Goal: Task Accomplishment & Management: Use online tool/utility

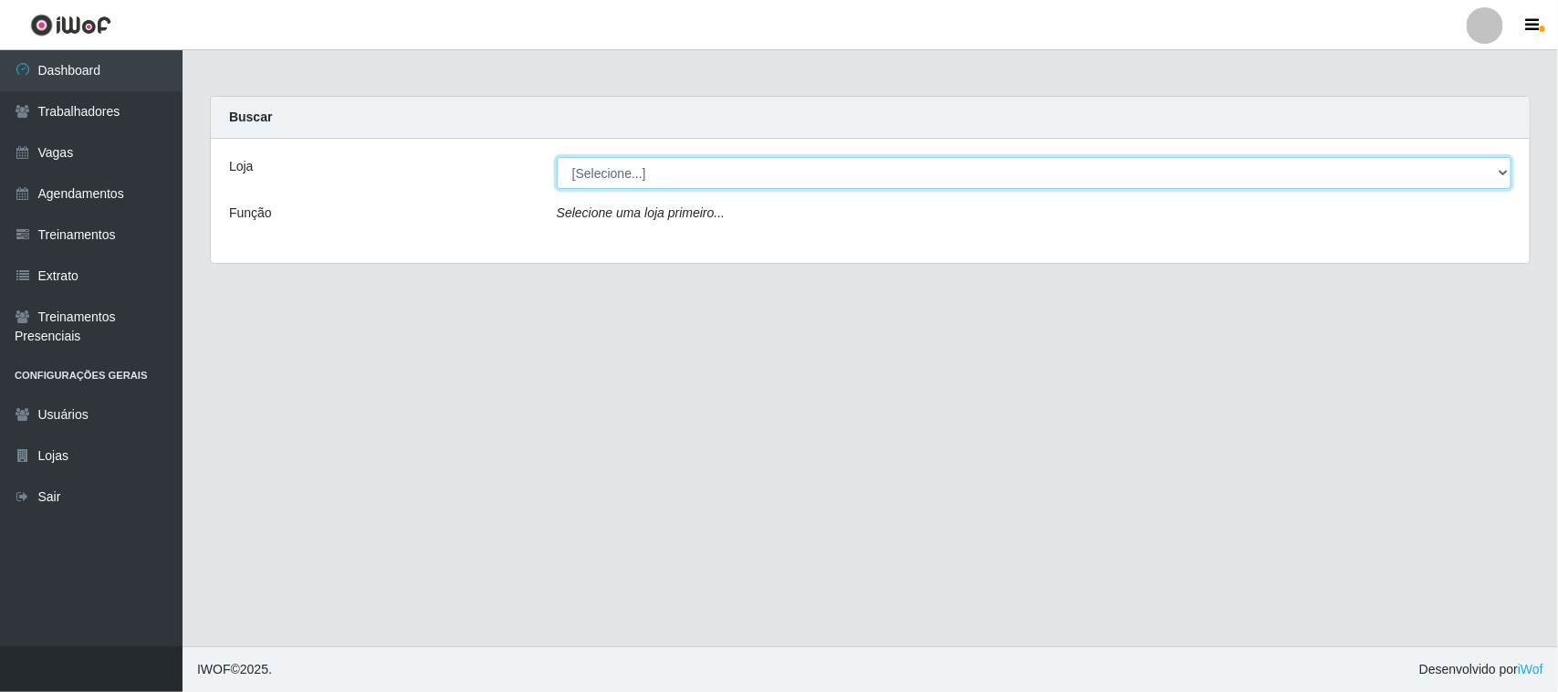
click at [1501, 169] on select "[Selecione...] [GEOGRAPHIC_DATA]" at bounding box center [1034, 173] width 955 height 32
select select "65"
click at [557, 157] on select "[Selecione...] [GEOGRAPHIC_DATA]" at bounding box center [1034, 173] width 955 height 32
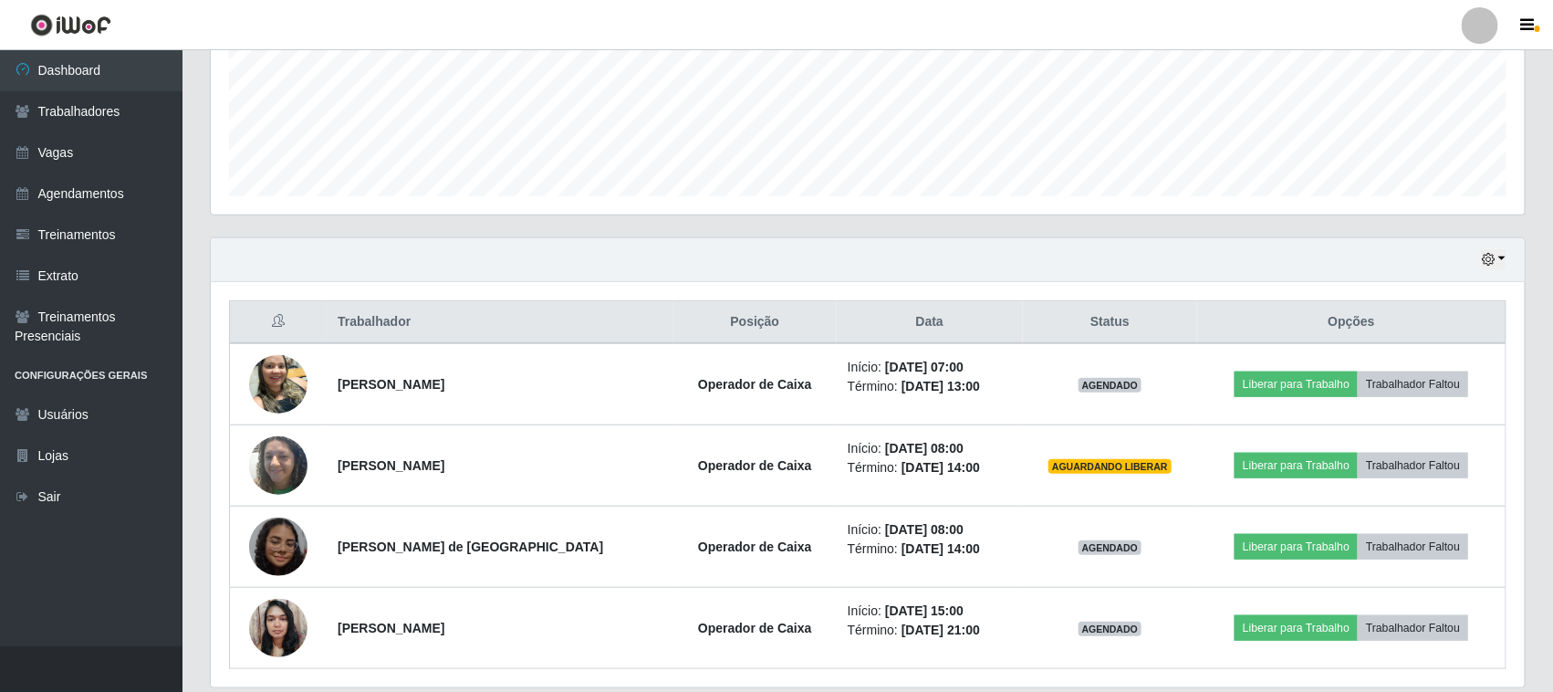
scroll to position [522, 0]
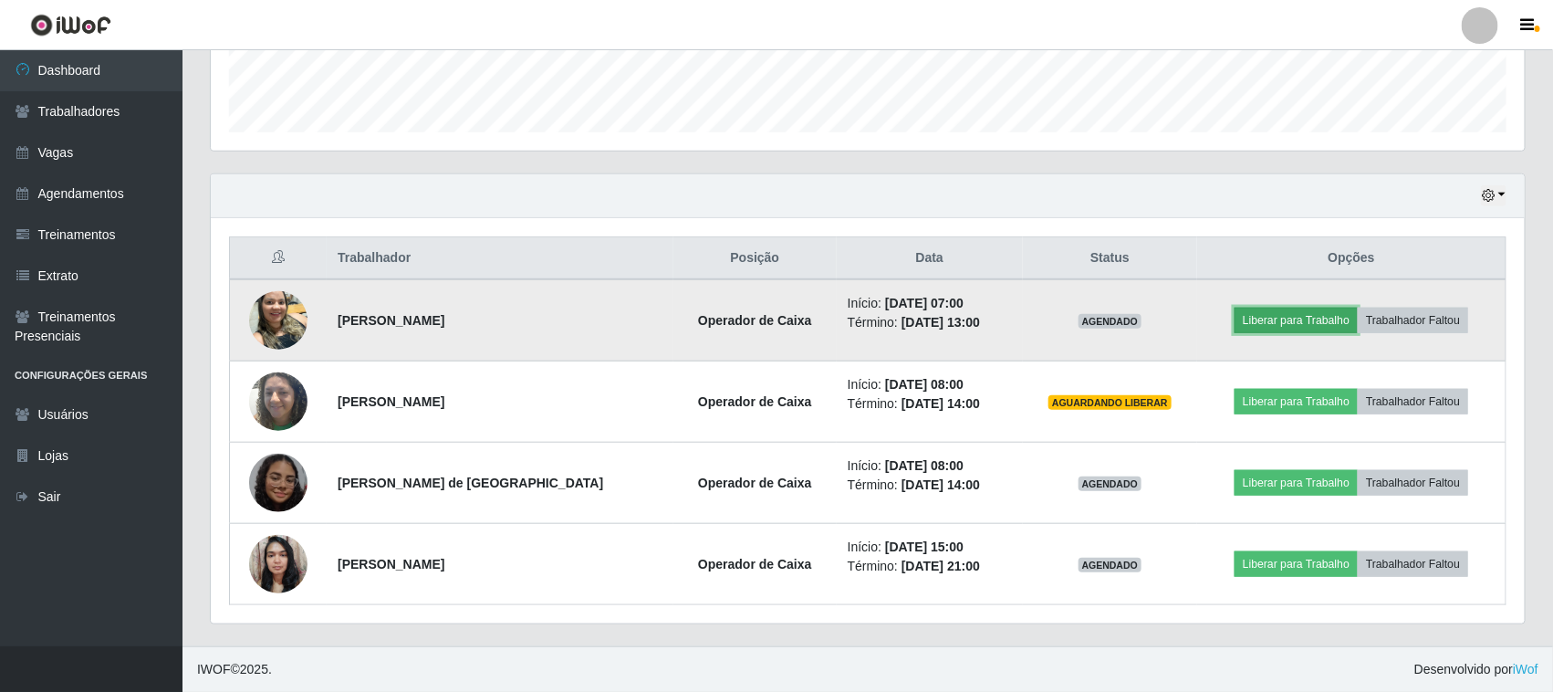
click at [1285, 310] on button "Liberar para Trabalho" at bounding box center [1296, 321] width 123 height 26
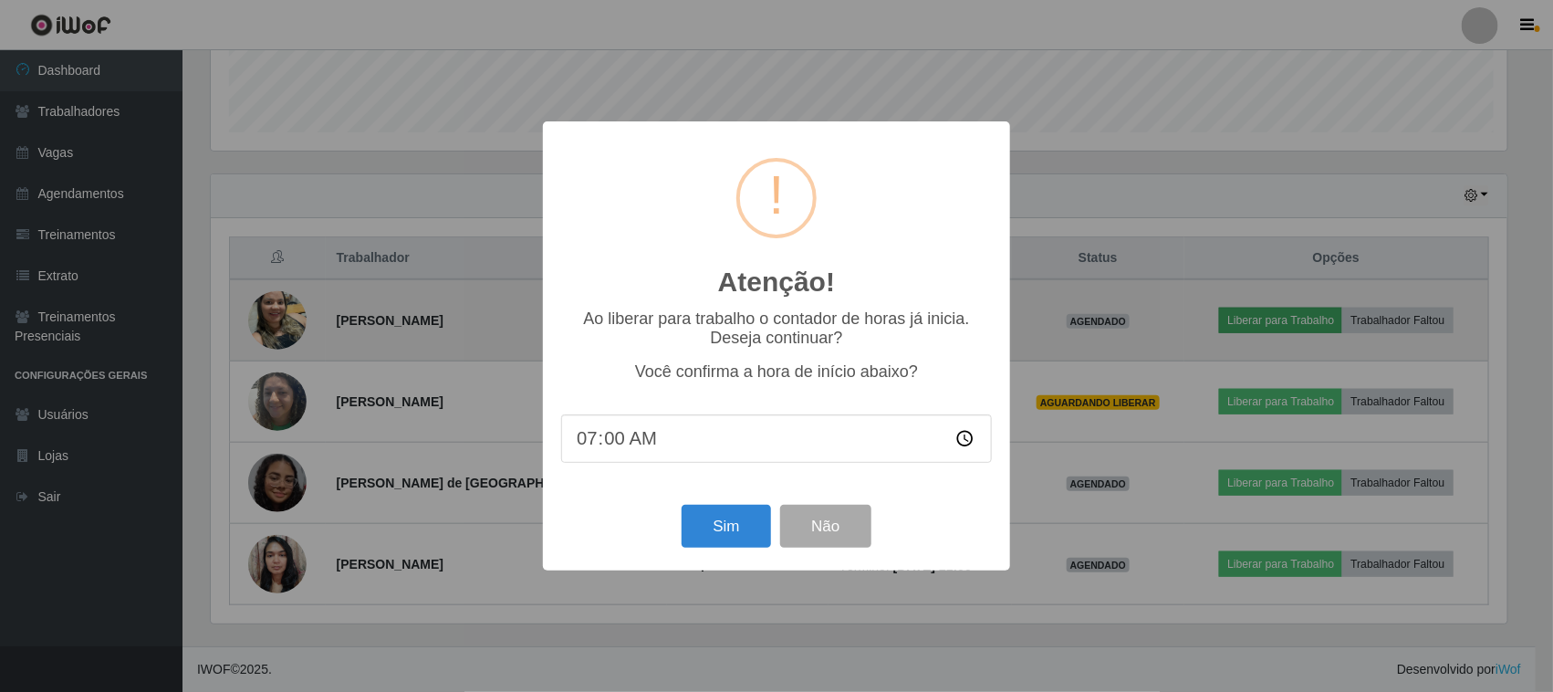
scroll to position [380, 1301]
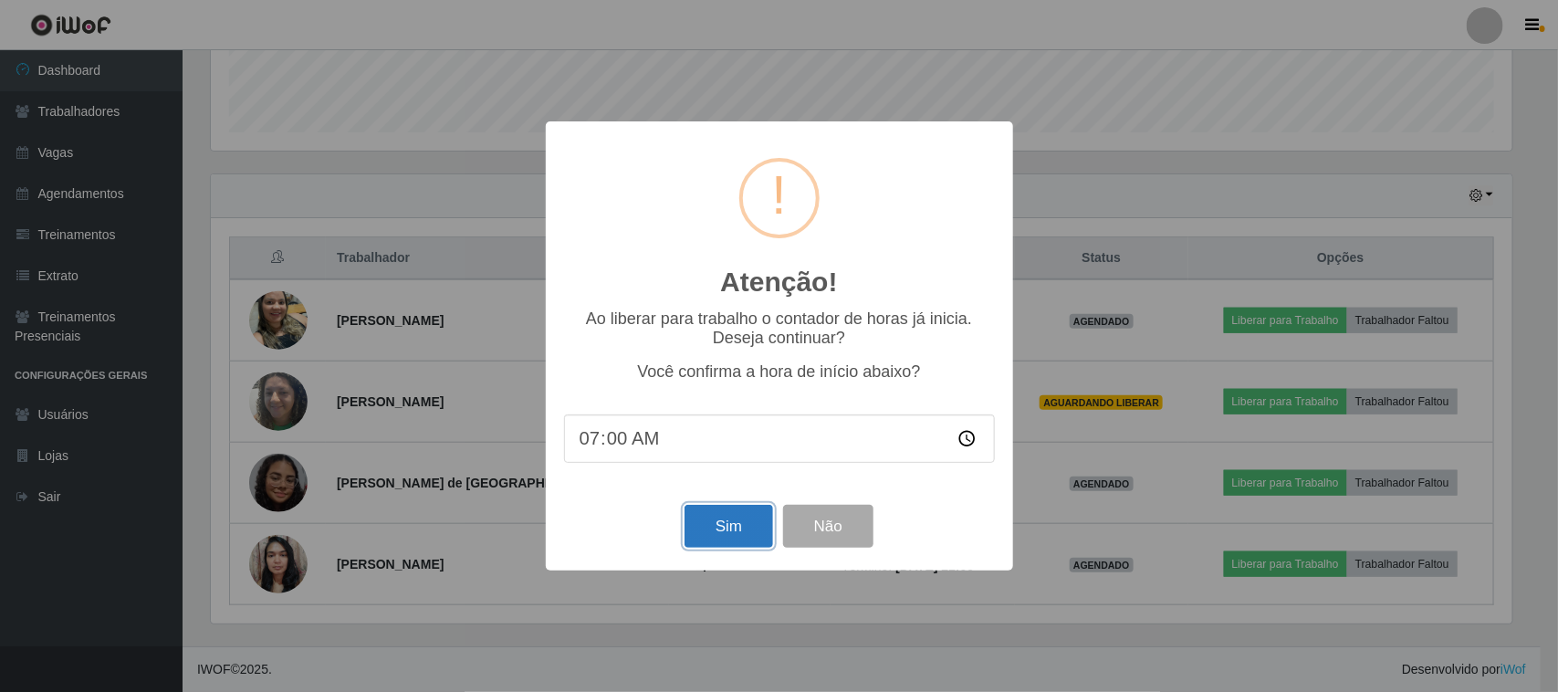
click at [719, 532] on button "Sim" at bounding box center [728, 526] width 89 height 43
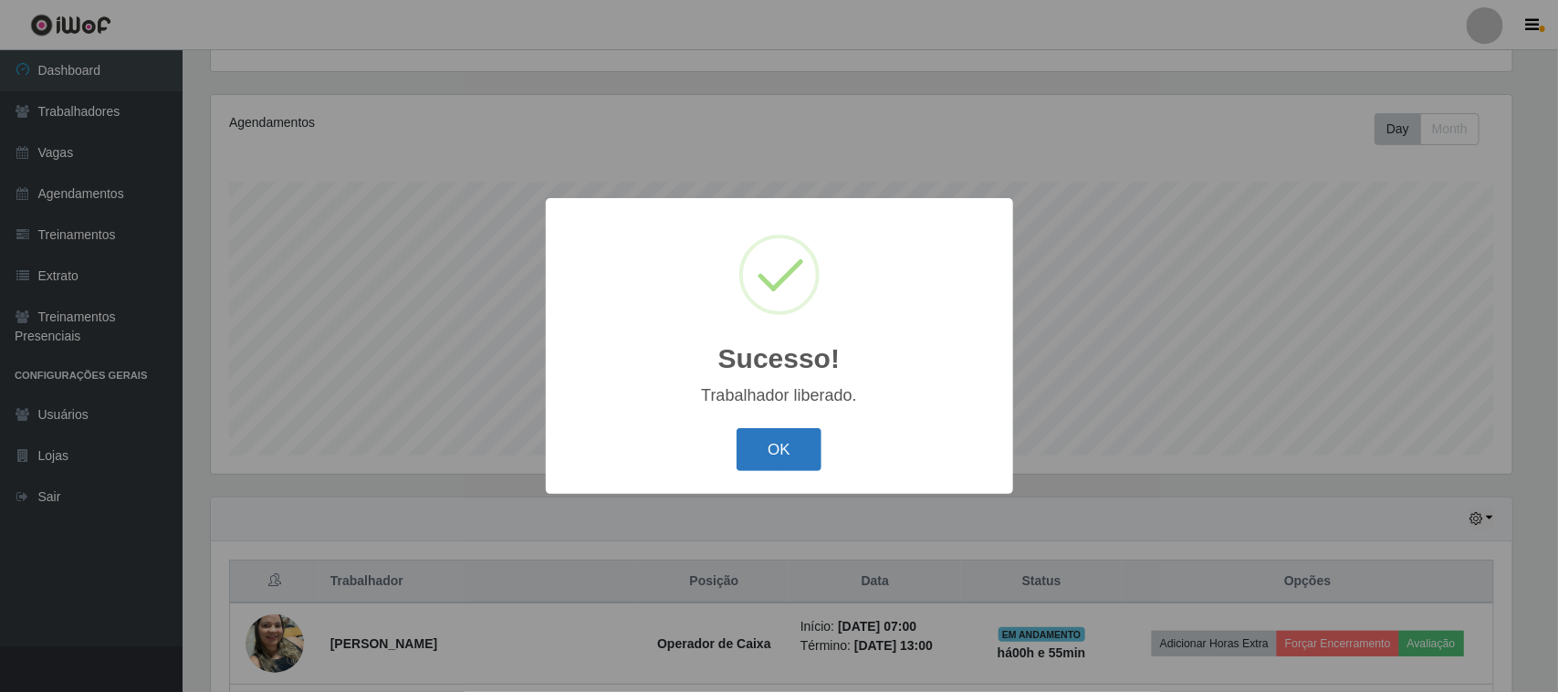
click at [771, 447] on button "OK" at bounding box center [779, 449] width 85 height 43
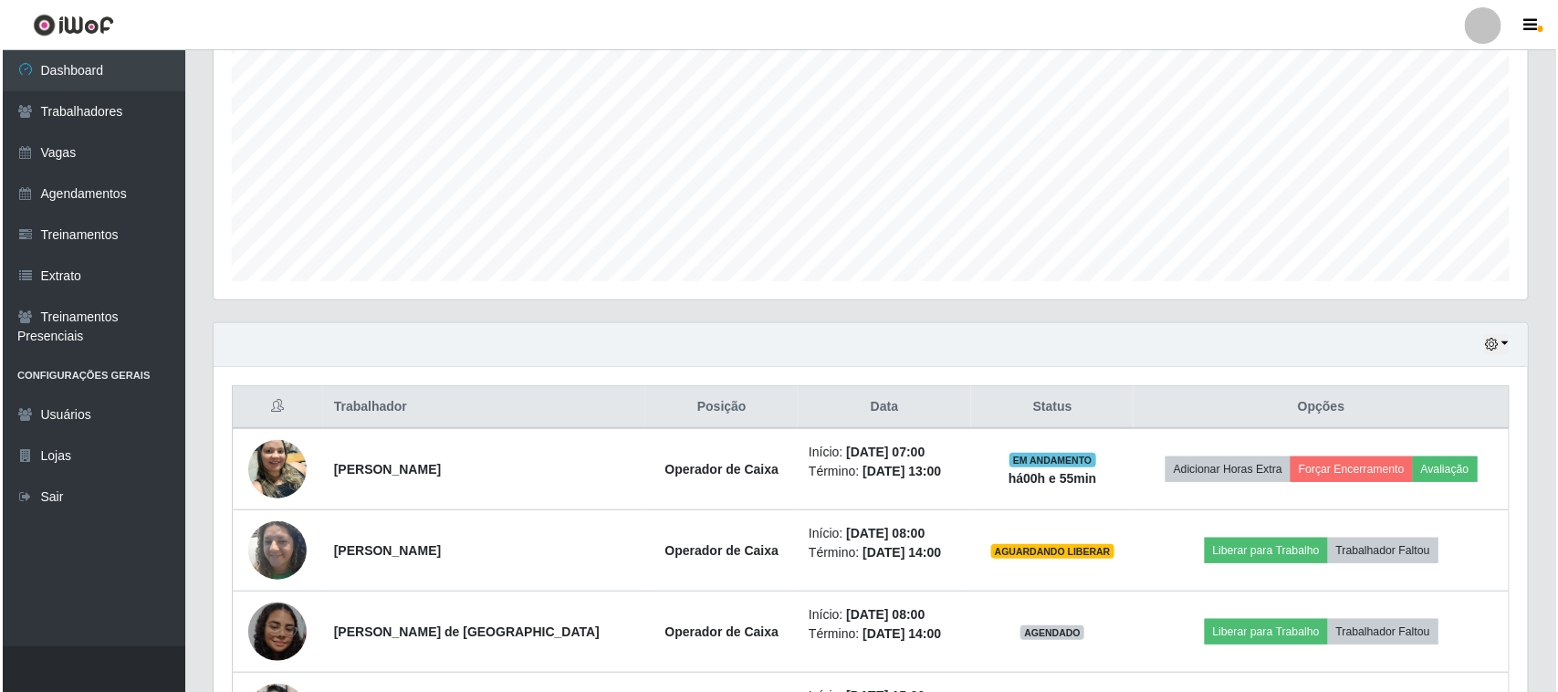
scroll to position [425, 0]
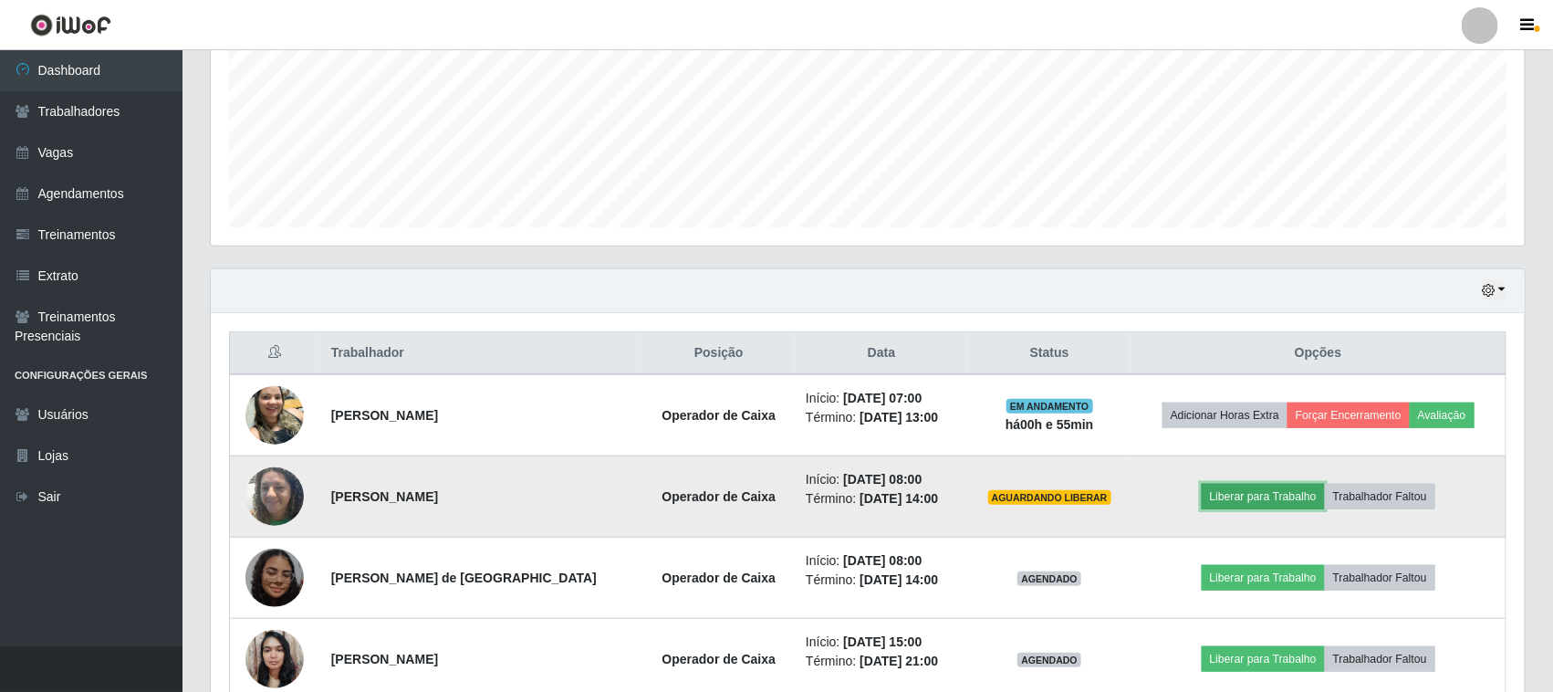
click at [1271, 490] on button "Liberar para Trabalho" at bounding box center [1263, 497] width 123 height 26
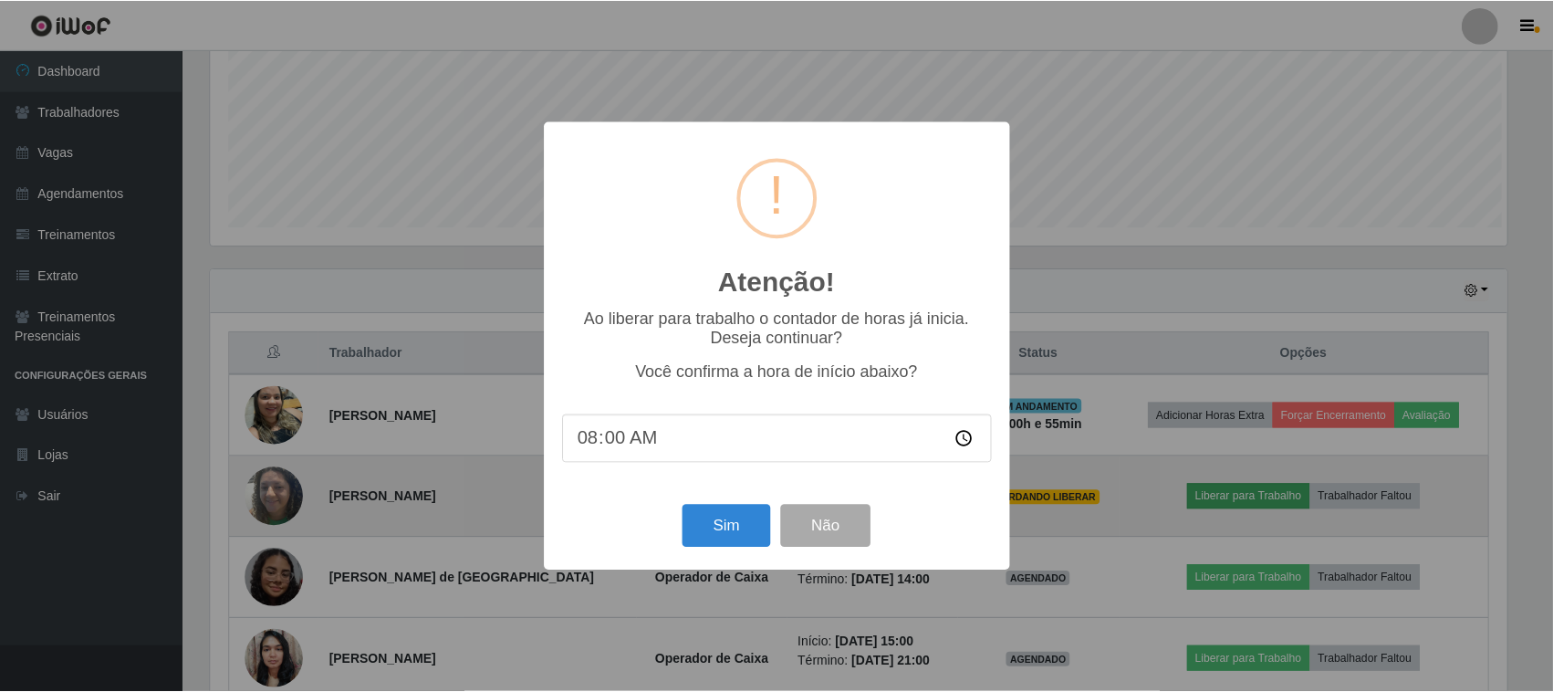
scroll to position [380, 1301]
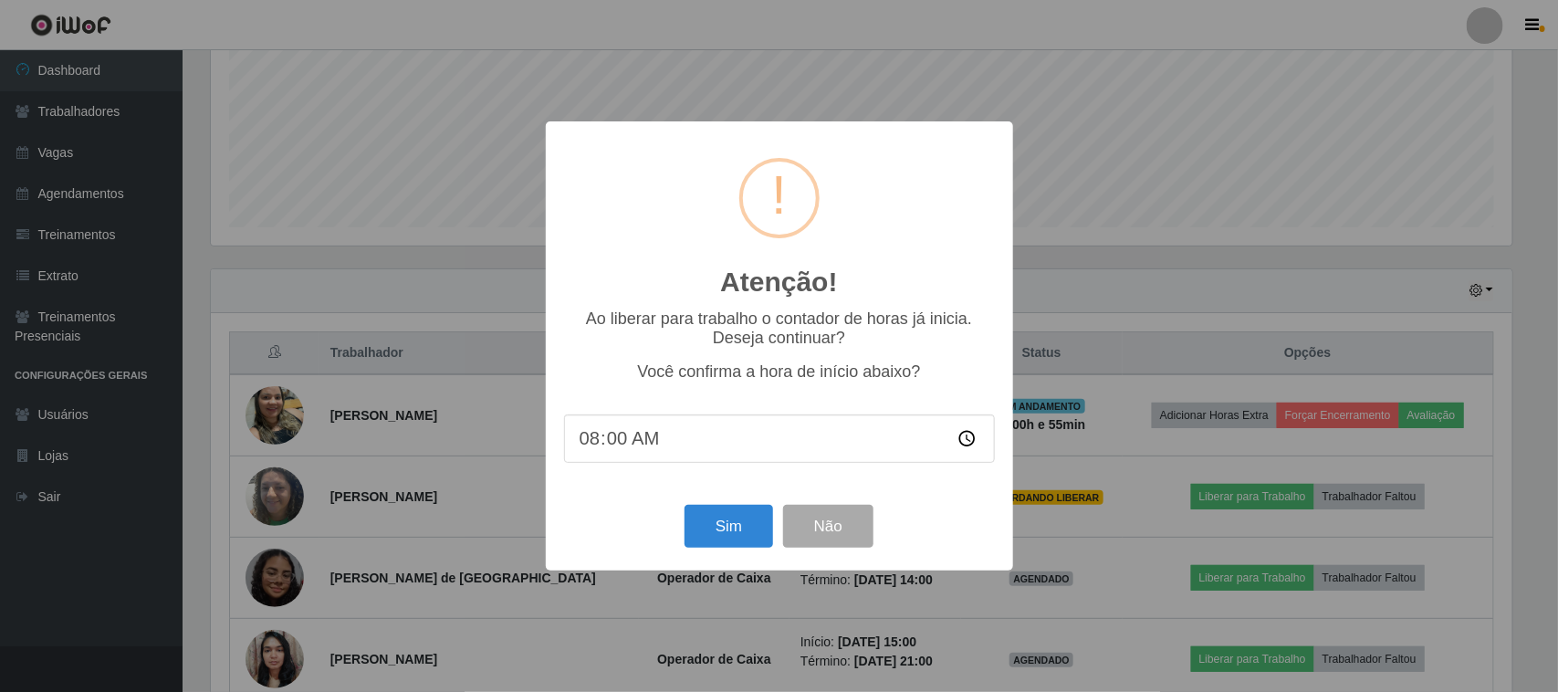
click at [1075, 271] on div "Atenção! × Ao liberar para trabalho o contador de horas já inicia. Deseja conti…" at bounding box center [779, 346] width 1558 height 692
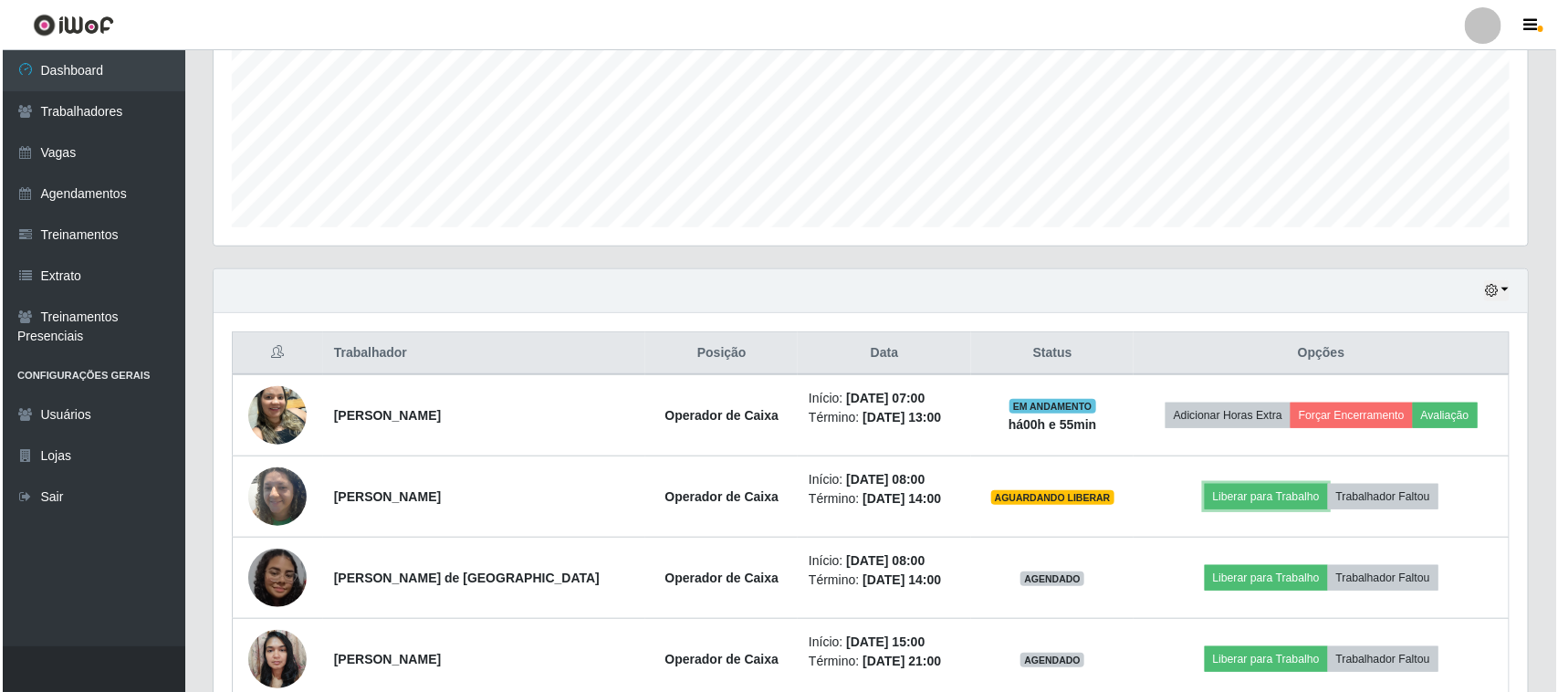
scroll to position [522, 0]
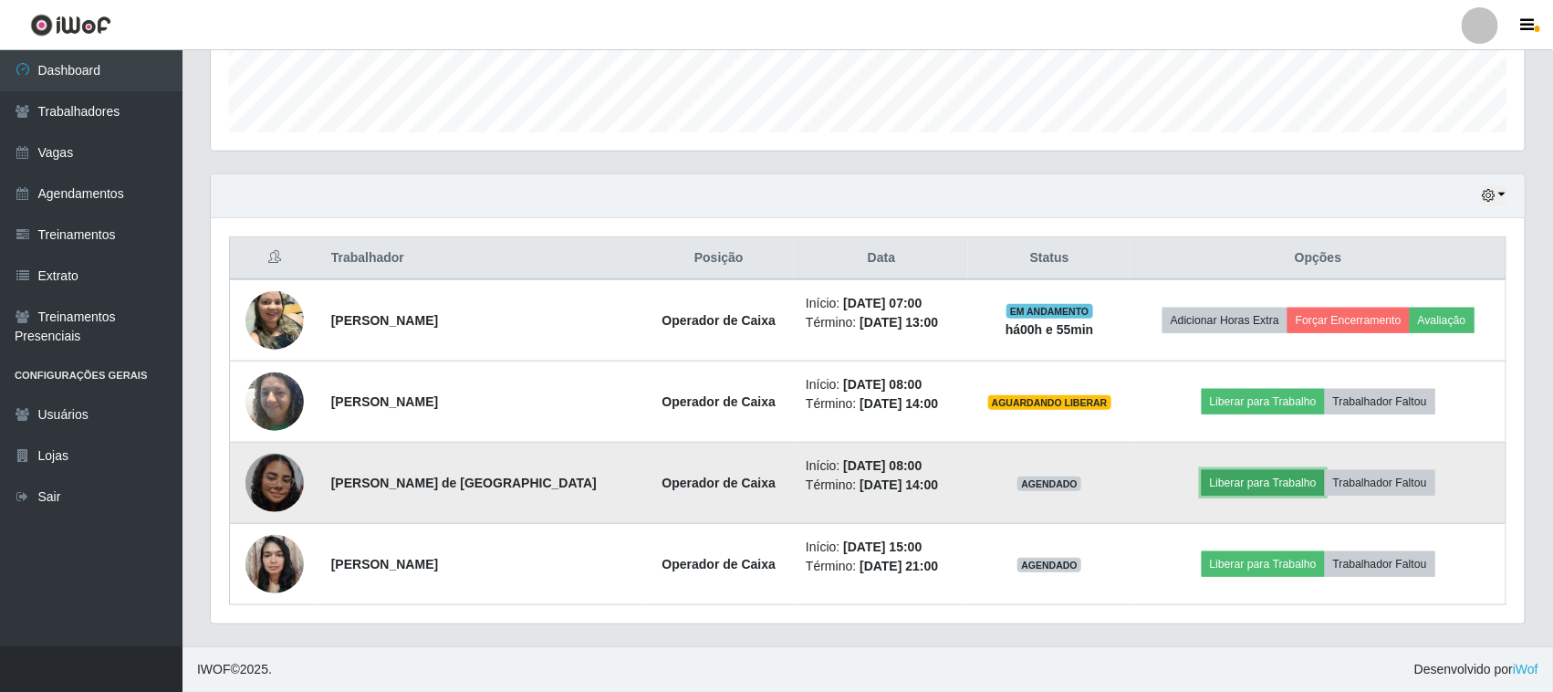
click at [1251, 488] on button "Liberar para Trabalho" at bounding box center [1263, 483] width 123 height 26
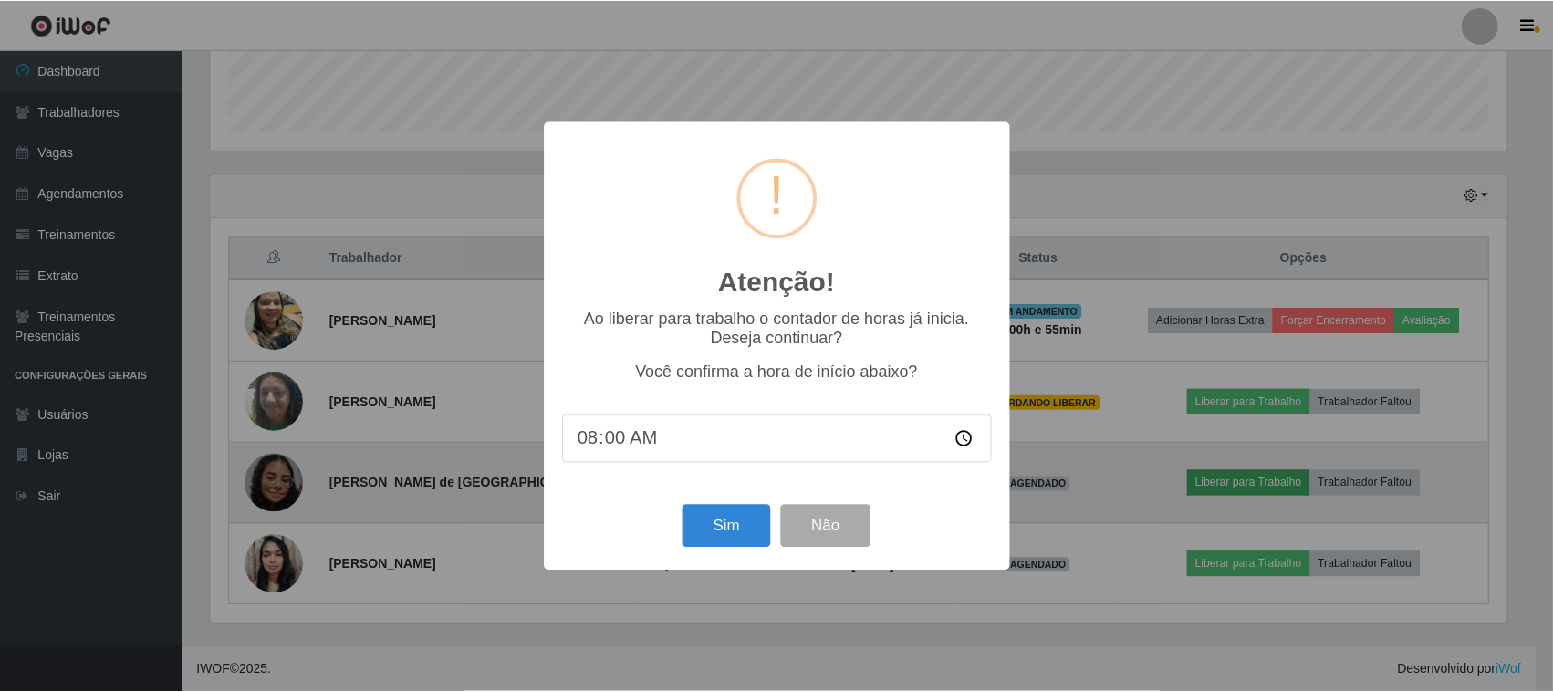
scroll to position [380, 1301]
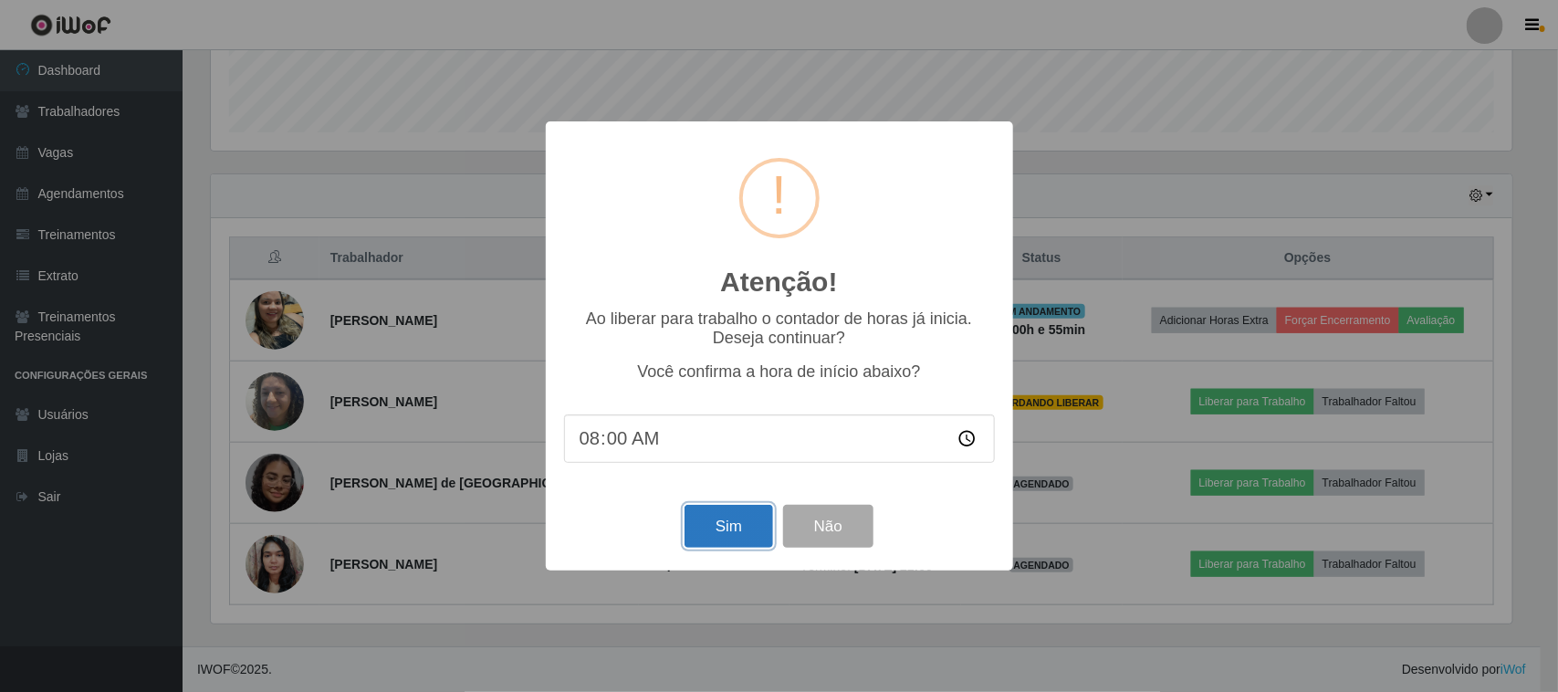
click at [708, 546] on button "Sim" at bounding box center [728, 526] width 89 height 43
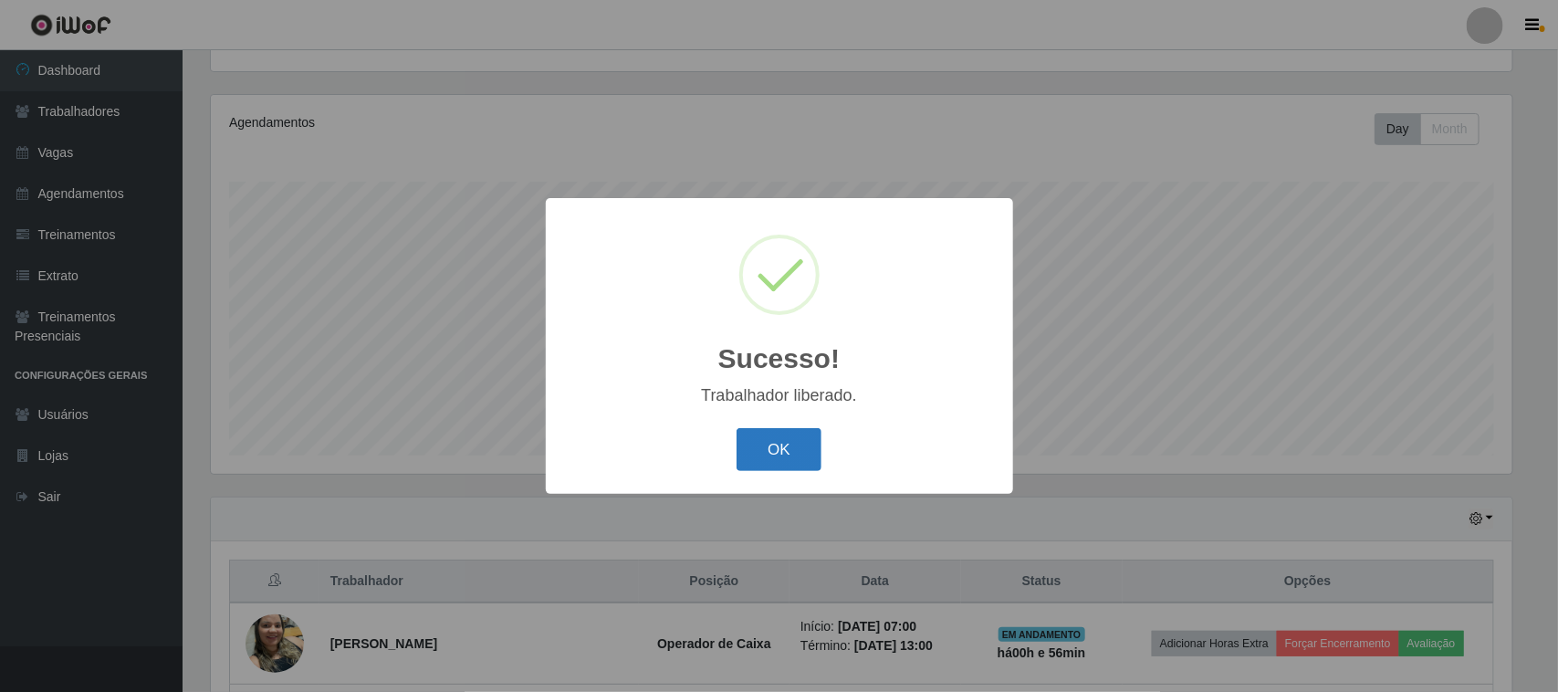
click at [744, 459] on button "OK" at bounding box center [779, 449] width 85 height 43
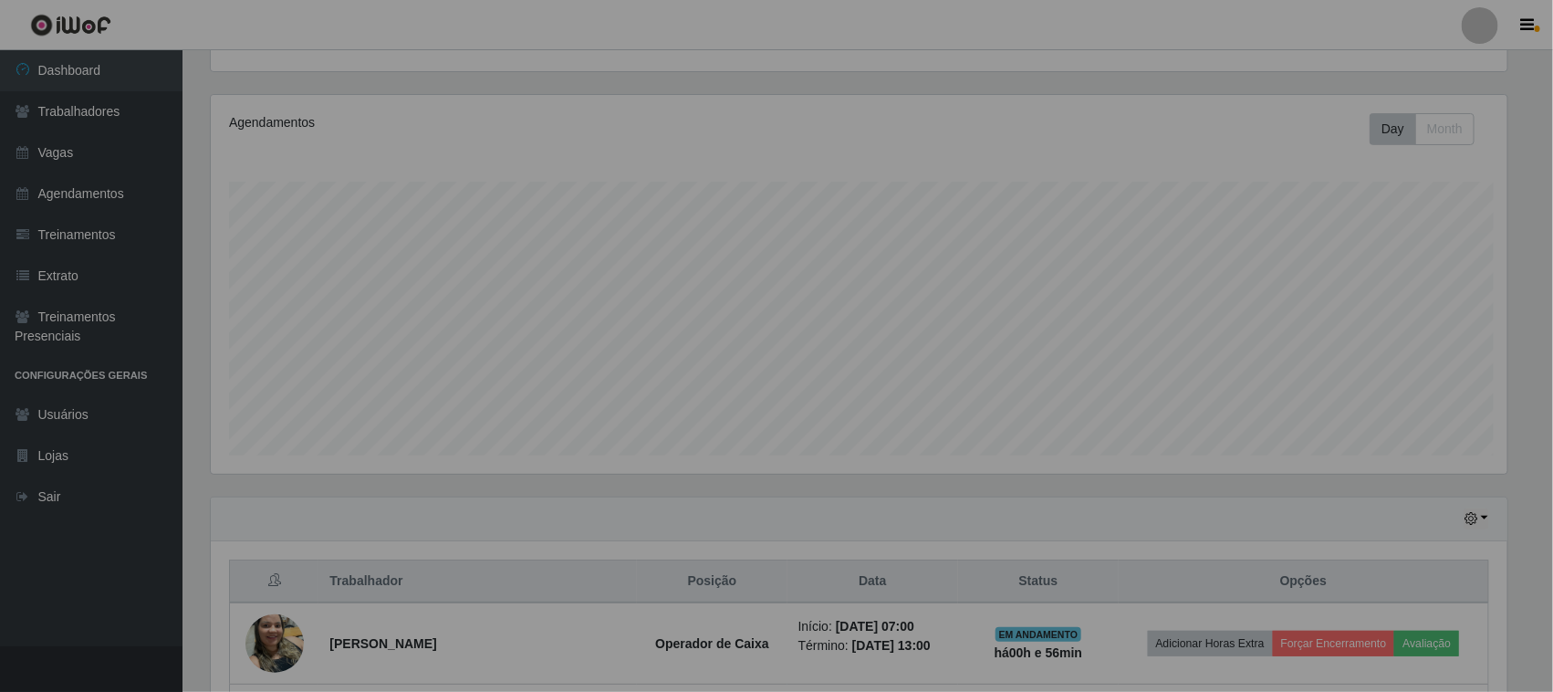
scroll to position [380, 1314]
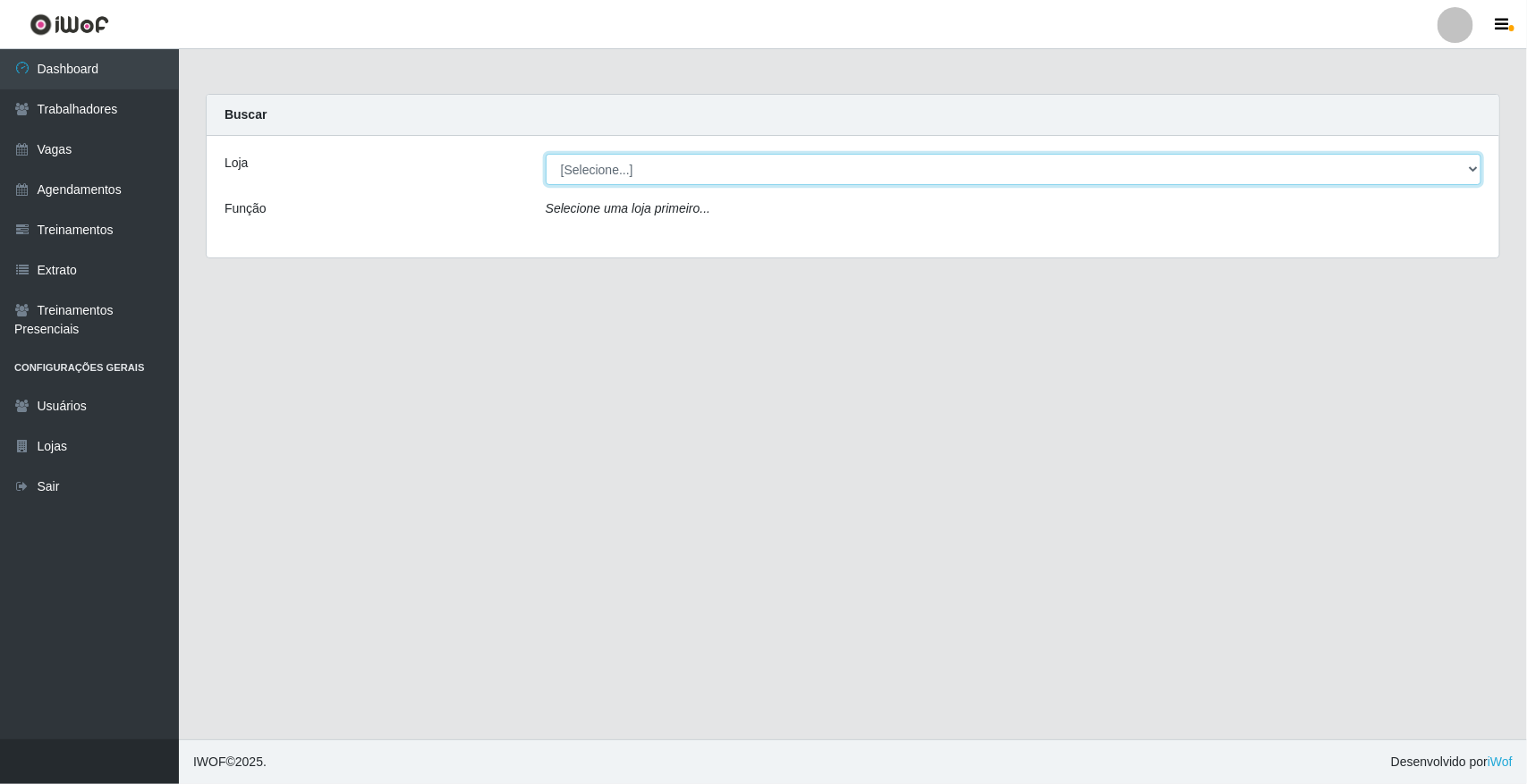
click at [635, 175] on select "[Selecione...] [GEOGRAPHIC_DATA]" at bounding box center [1013, 170] width 936 height 31
select select "65"
click at [546, 154] on select "[Selecione...] [GEOGRAPHIC_DATA]" at bounding box center [1013, 170] width 936 height 31
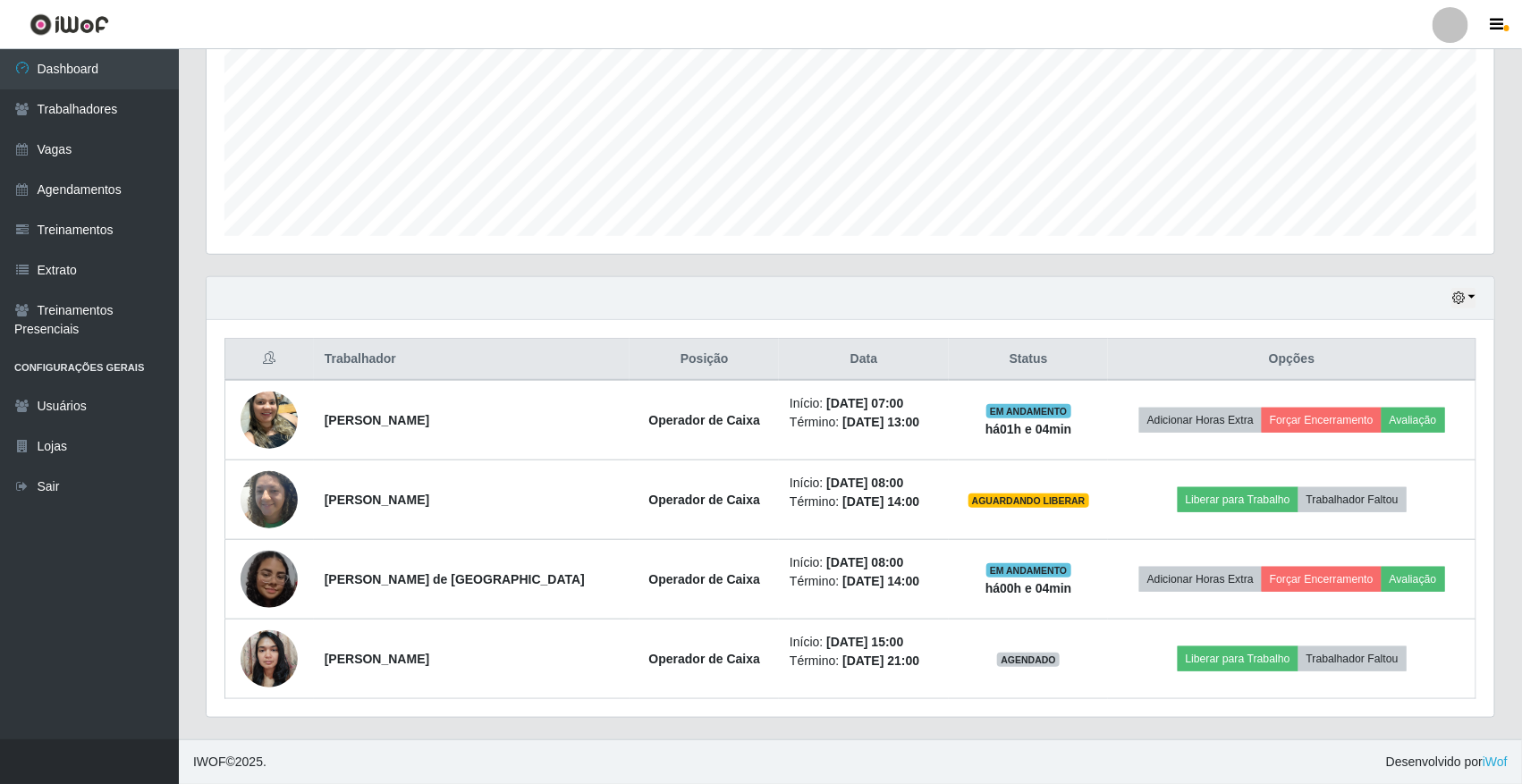
scroll to position [894030, 893149]
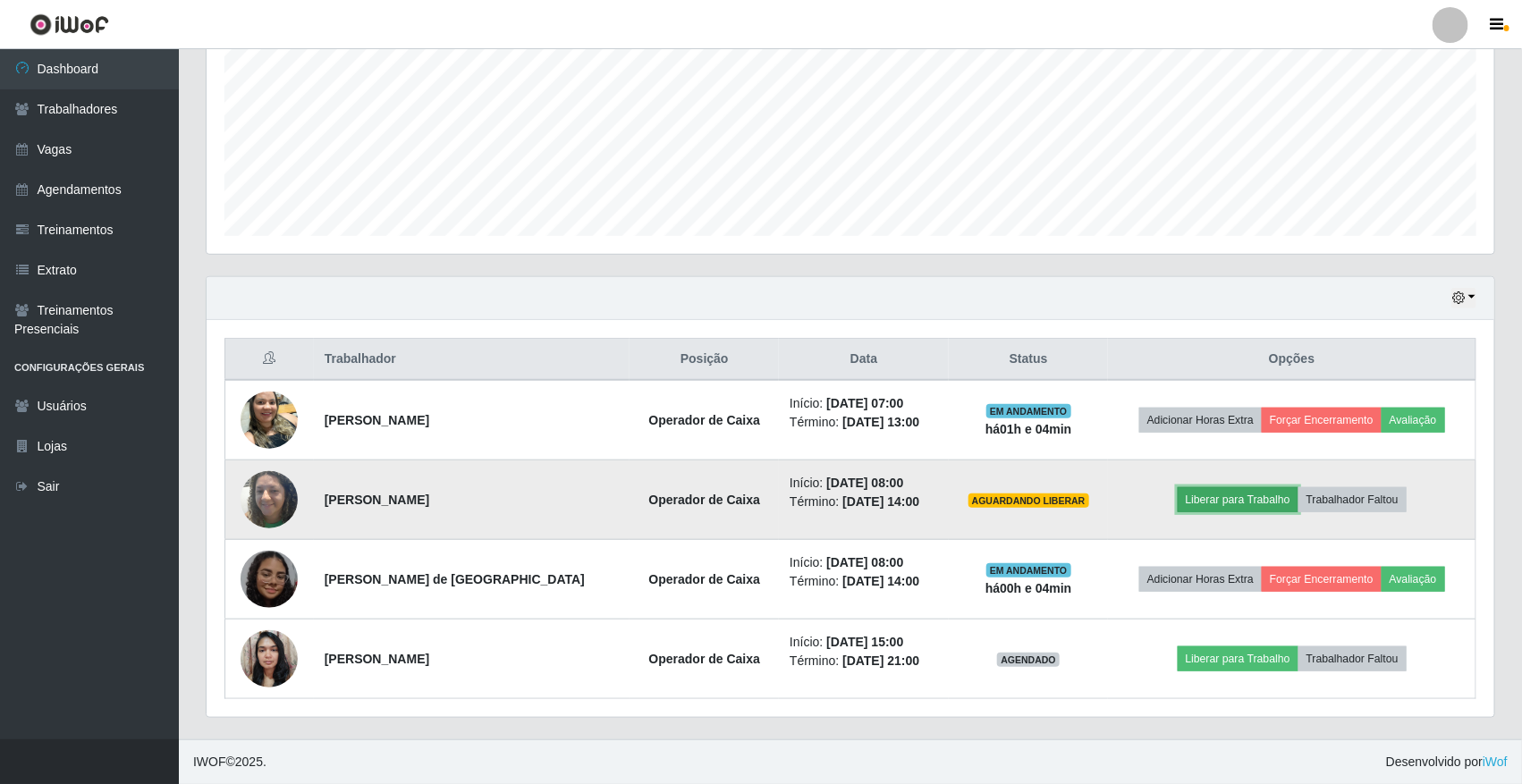
click at [1236, 487] on button "Liberar para Trabalho" at bounding box center [1238, 500] width 121 height 25
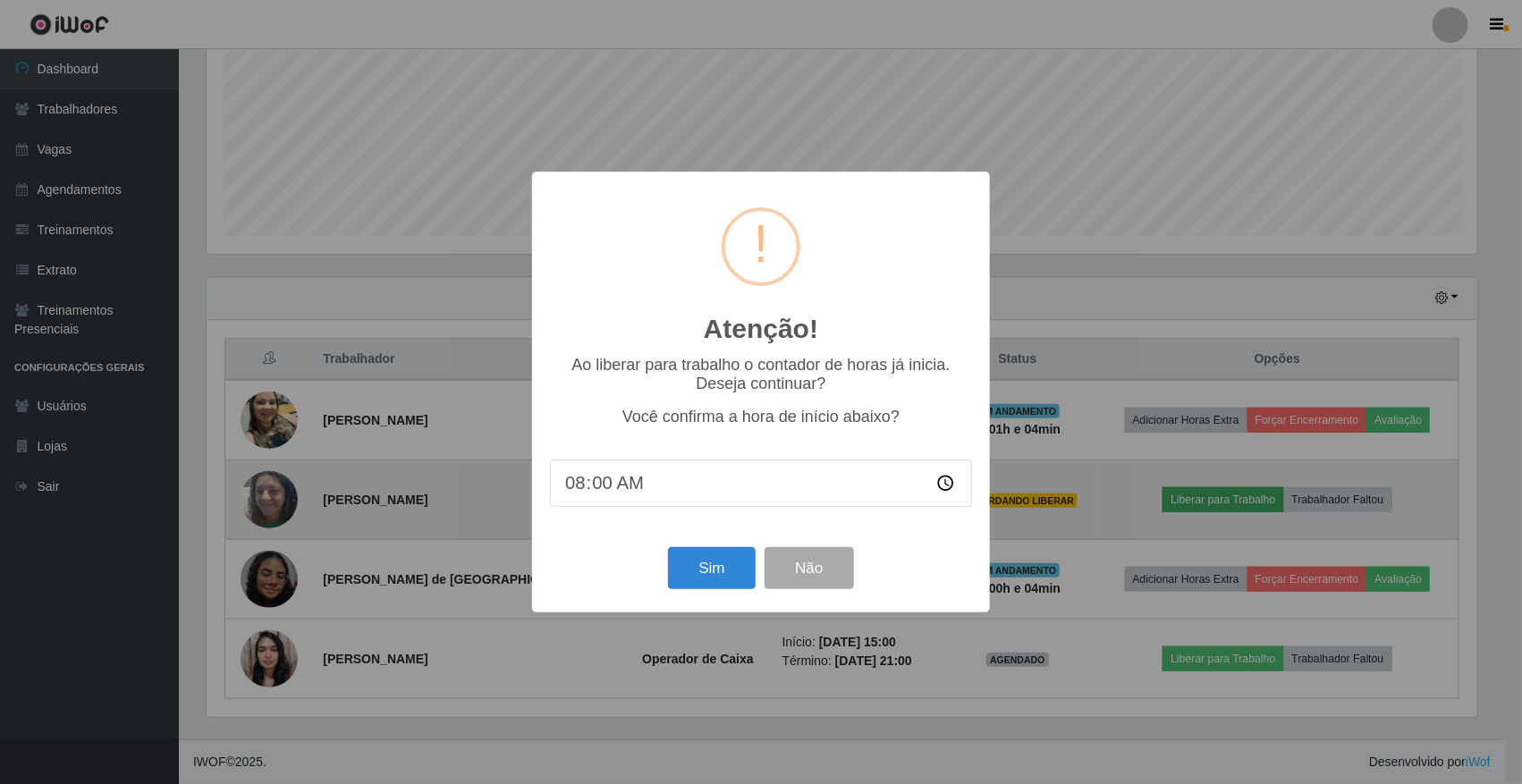
scroll to position [372, 1275]
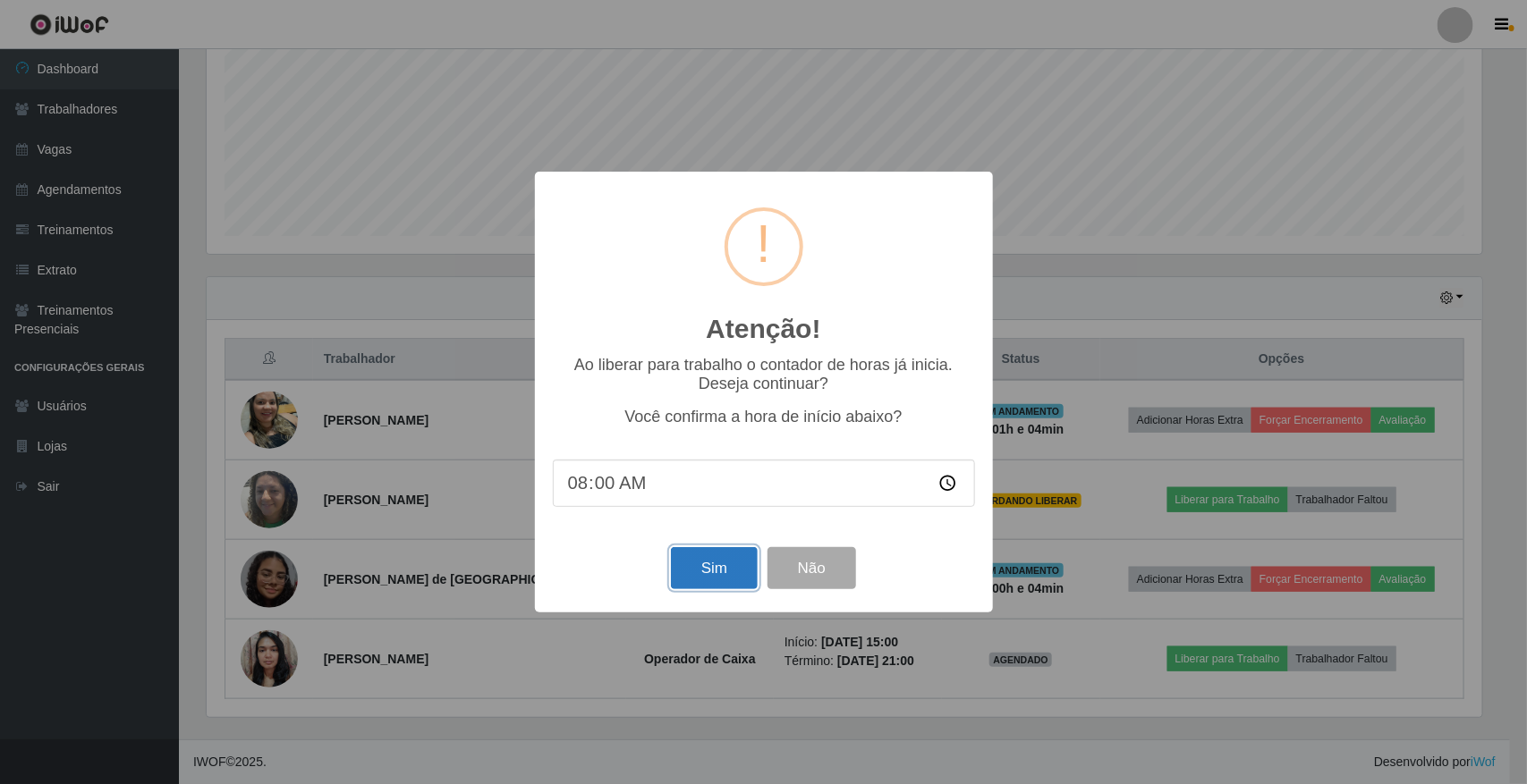
click at [740, 578] on button "Sim" at bounding box center [714, 568] width 87 height 42
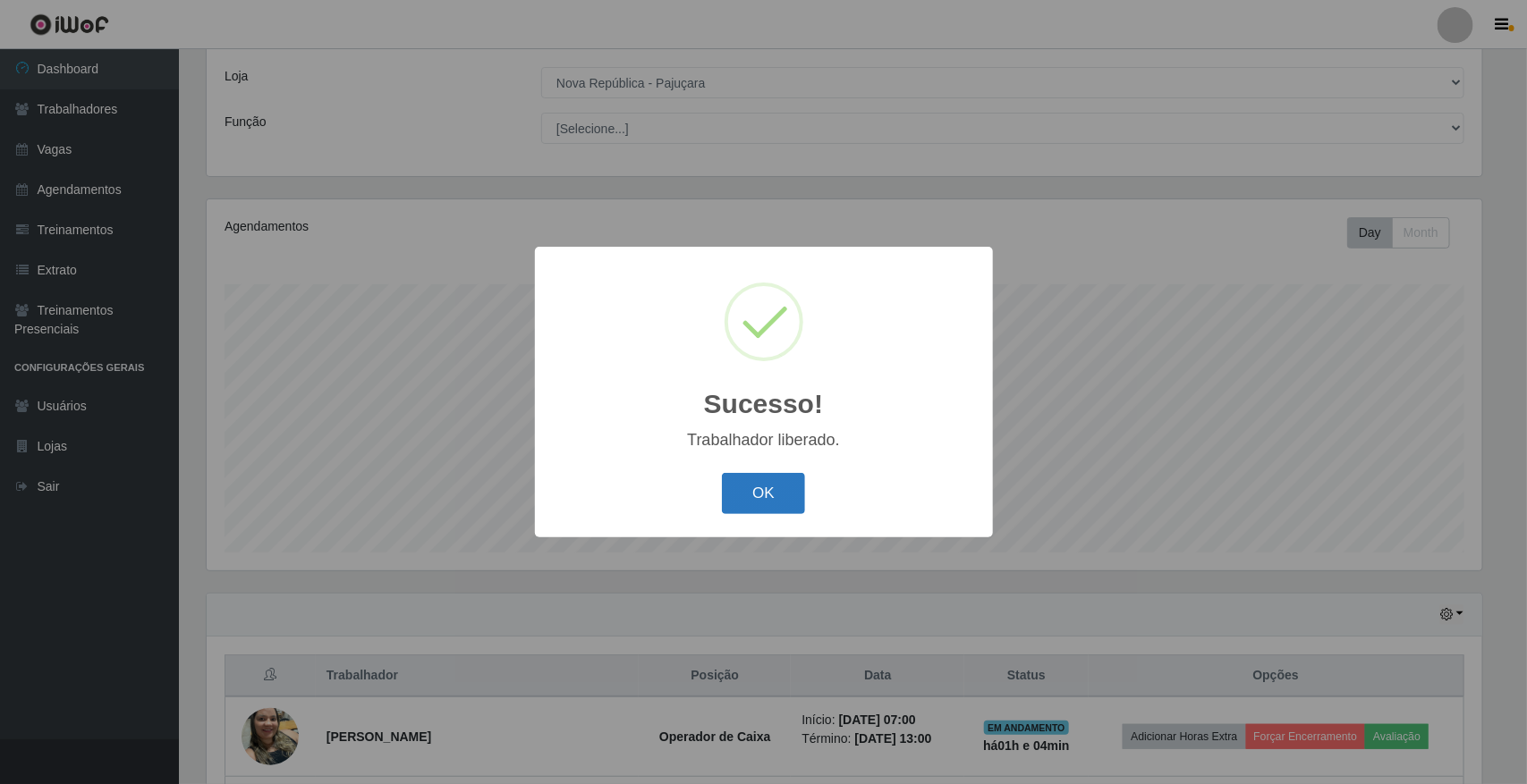
click at [780, 484] on button "OK" at bounding box center [764, 494] width 83 height 42
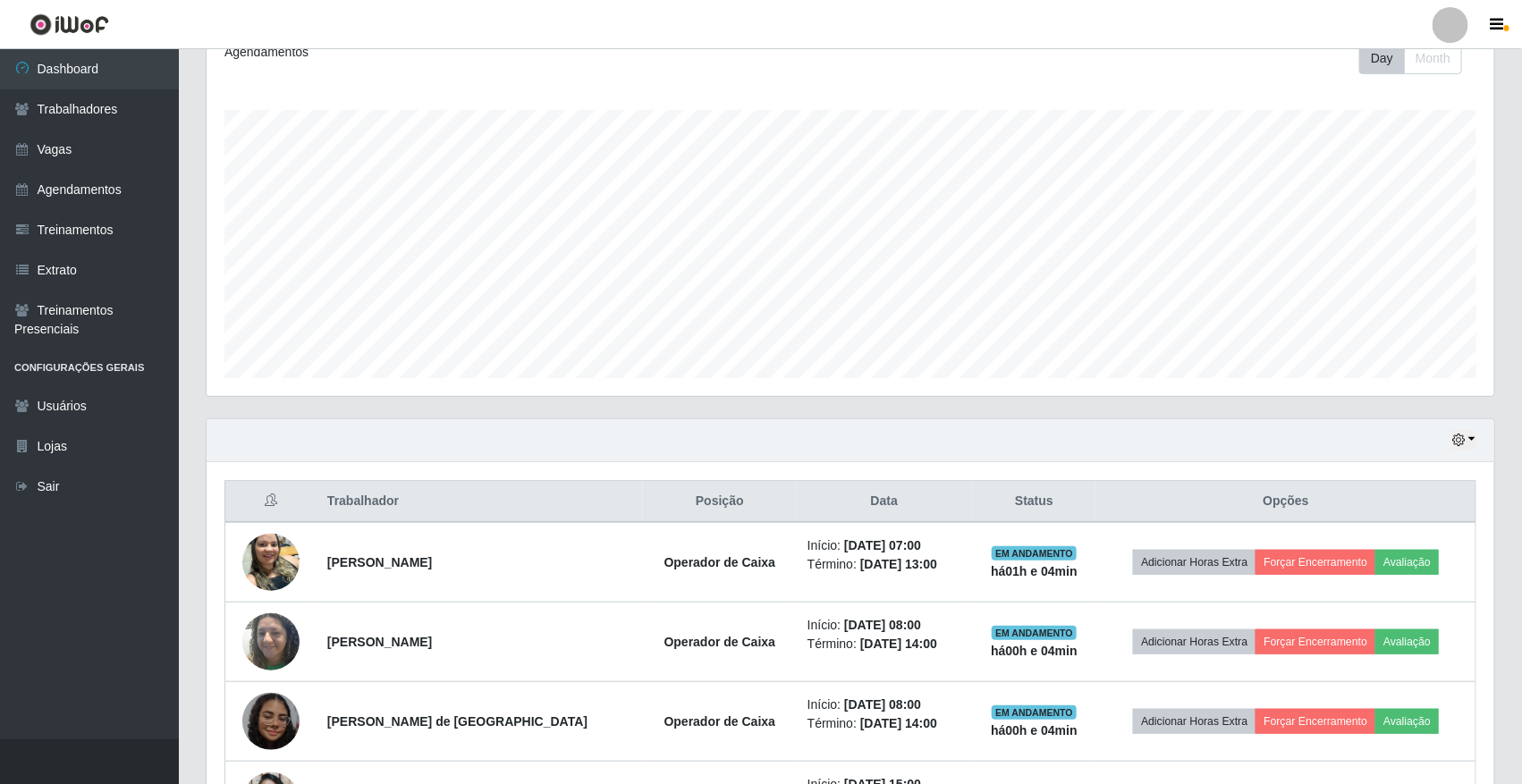
scroll to position [405, 0]
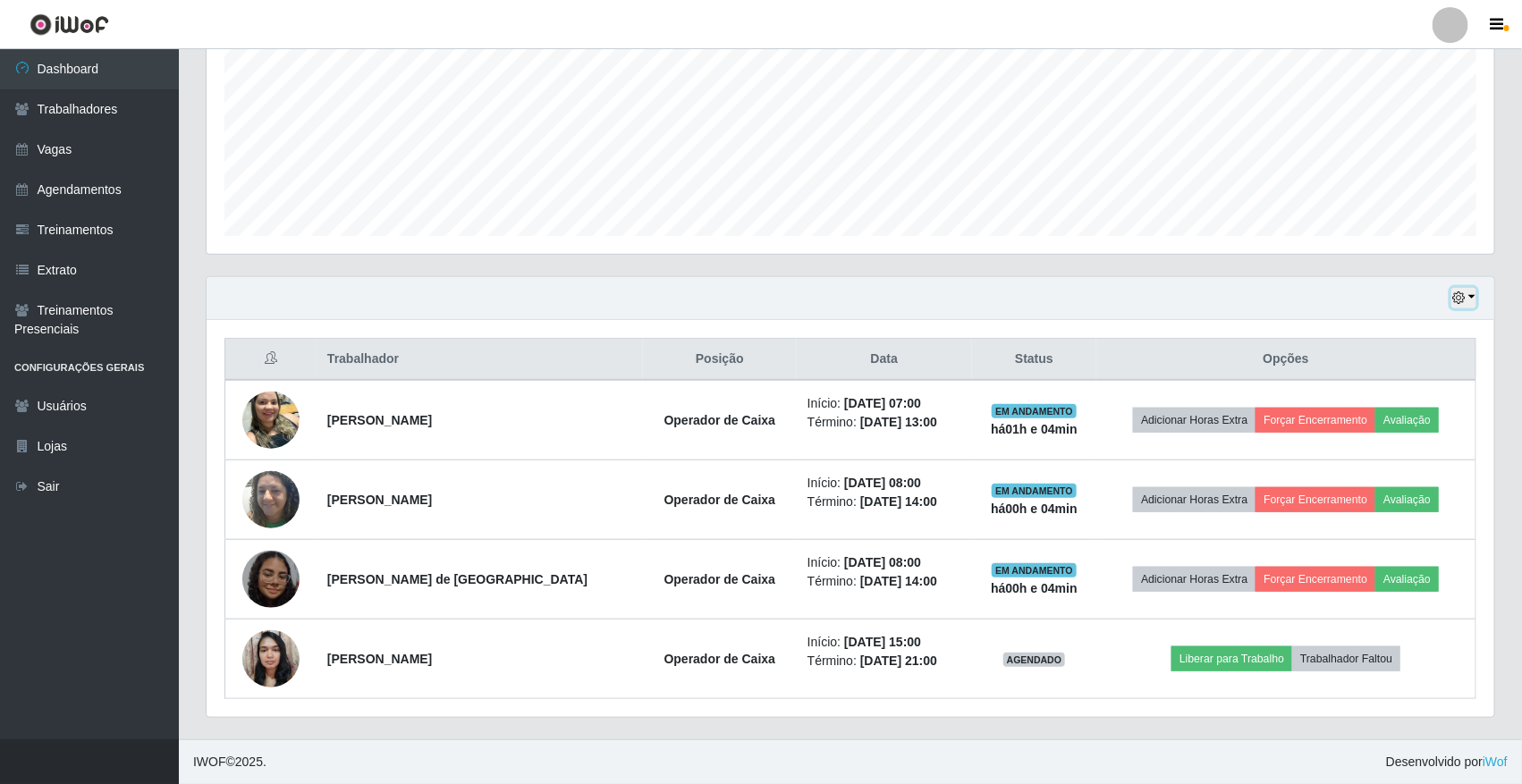
click at [1472, 306] on button "button" at bounding box center [1464, 298] width 25 height 21
click at [1451, 293] on button "button" at bounding box center [1464, 298] width 25 height 21
click at [1407, 367] on button "1 dia" at bounding box center [1404, 368] width 141 height 37
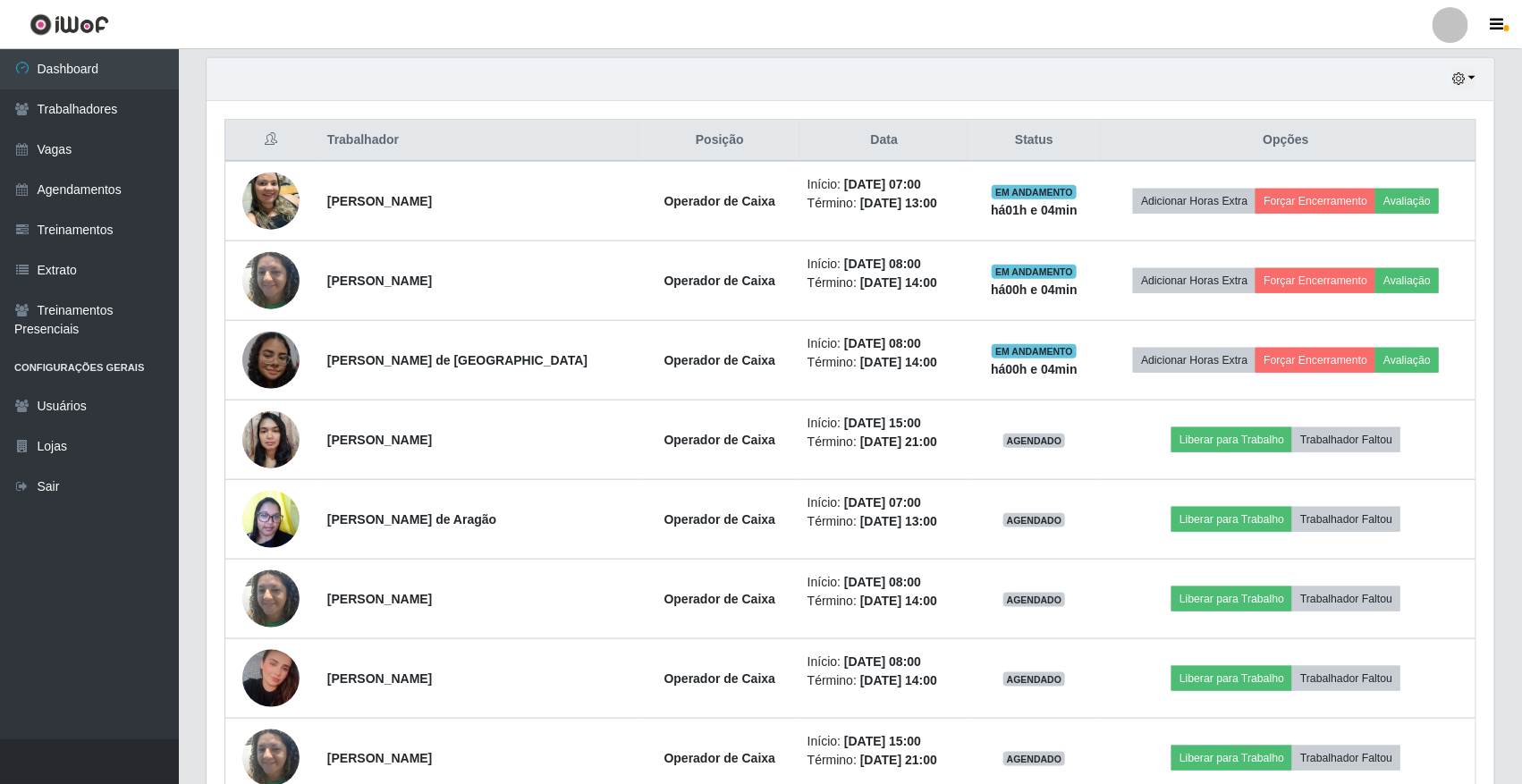
scroll to position [725, 0]
